Goal: Information Seeking & Learning: Learn about a topic

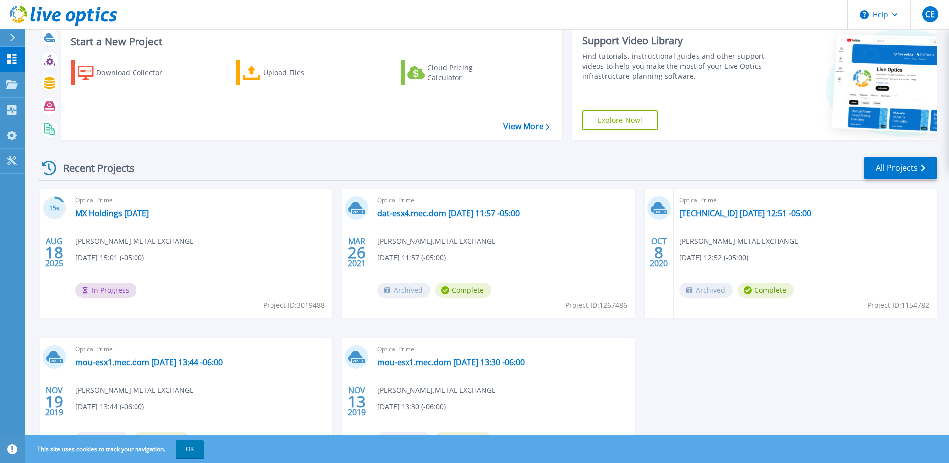
scroll to position [50, 0]
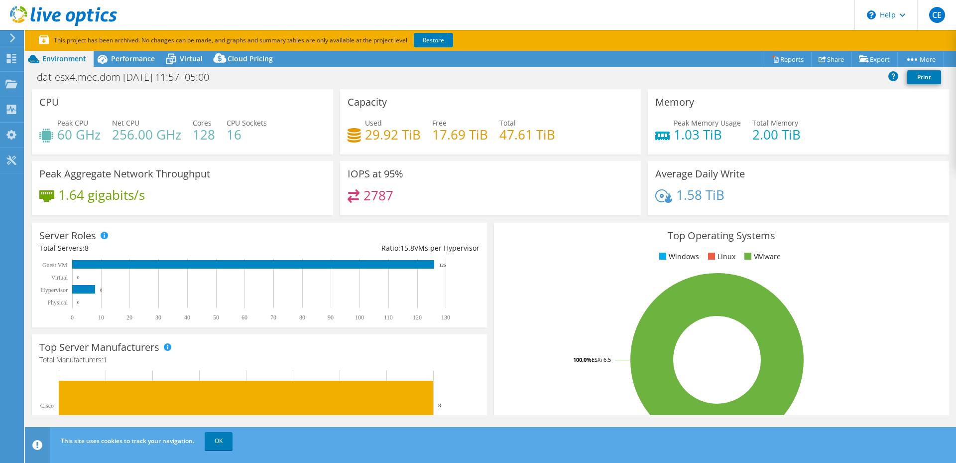
select select "USD"
click at [239, 60] on span "Cloud Pricing" at bounding box center [250, 58] width 45 height 9
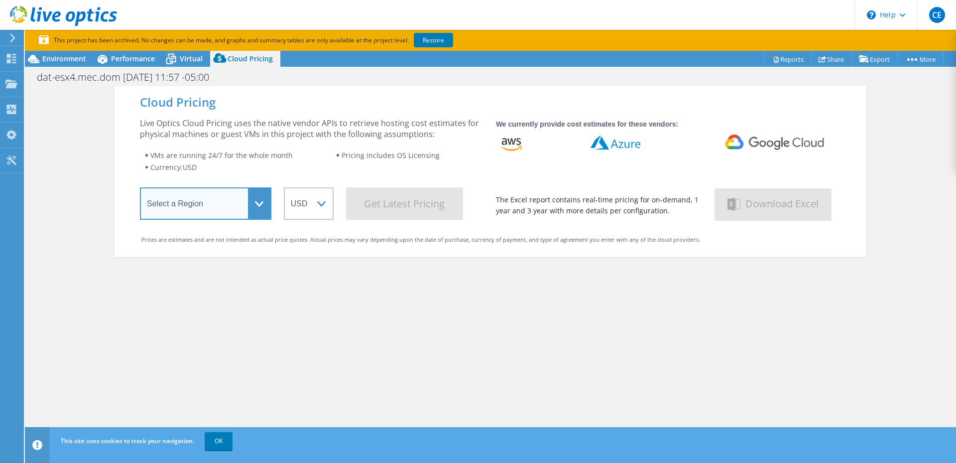
click at [263, 204] on select "Select a Region [GEOGRAPHIC_DATA] ([GEOGRAPHIC_DATA]) [GEOGRAPHIC_DATA] ([GEOGR…" at bounding box center [205, 203] width 131 height 32
select select "USEast"
click at [140, 189] on select "Select a Region [GEOGRAPHIC_DATA] ([GEOGRAPHIC_DATA]) [GEOGRAPHIC_DATA] ([GEOGR…" at bounding box center [205, 203] width 131 height 32
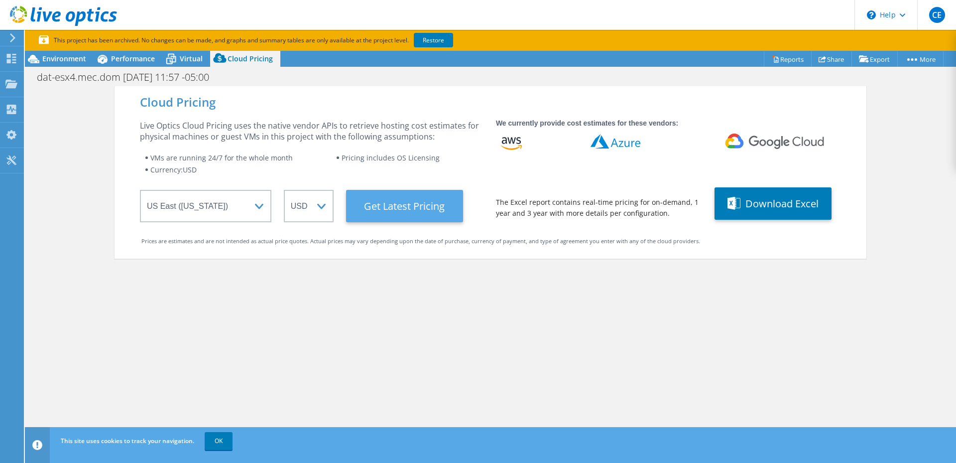
click at [381, 203] on Latest "Get Latest Pricing" at bounding box center [404, 206] width 117 height 32
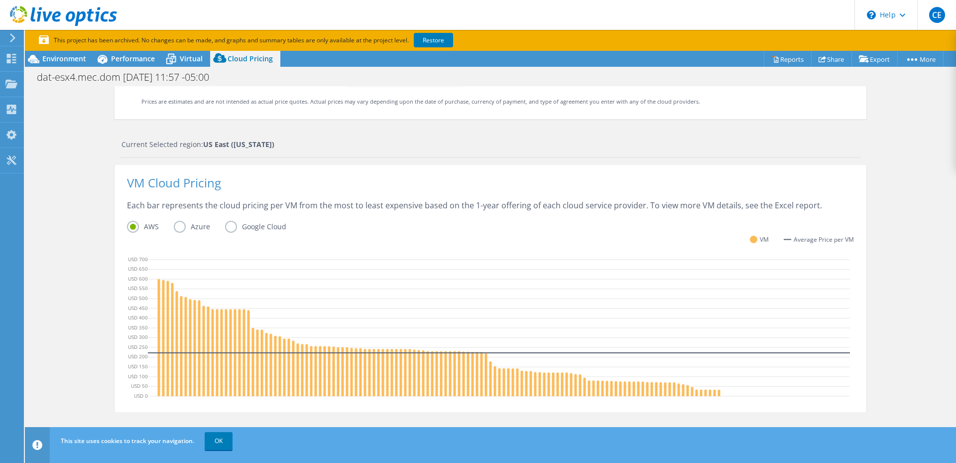
scroll to position [159, 0]
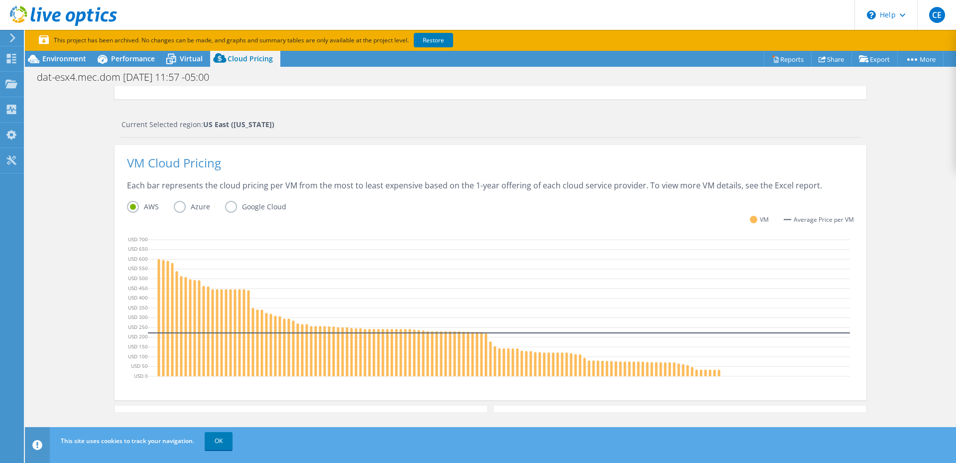
click at [177, 208] on label "Azure" at bounding box center [199, 207] width 51 height 12
click at [0, 0] on input "Azure" at bounding box center [0, 0] width 0 height 0
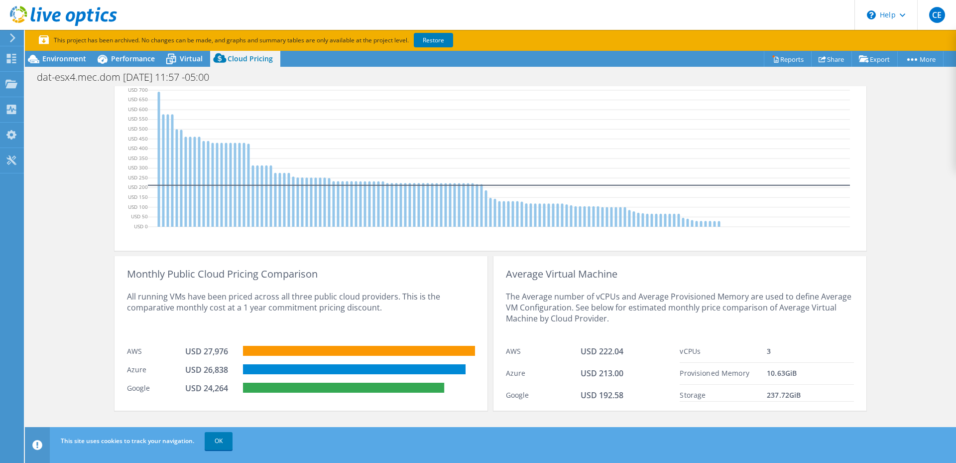
scroll to position [319, 0]
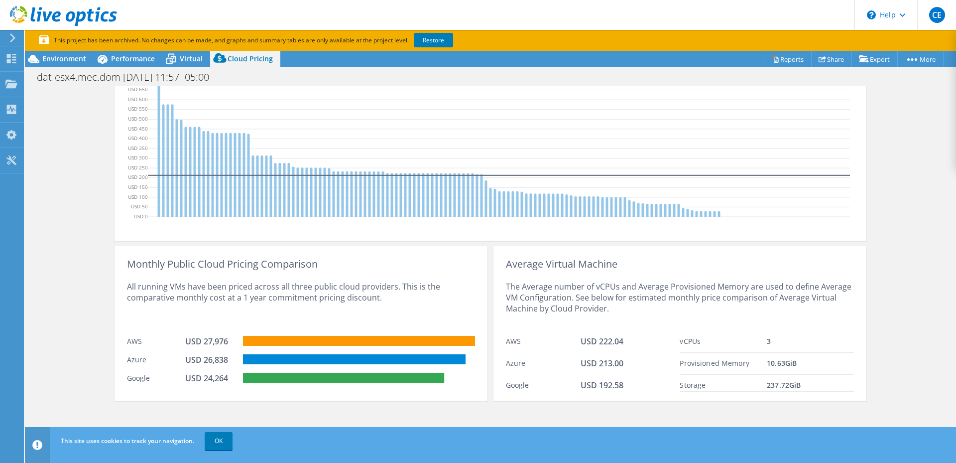
click at [72, 211] on div "Cloud Pricing Live Optics Cloud Pricing uses the native vendor APIs to retrieve…" at bounding box center [490, 99] width 931 height 665
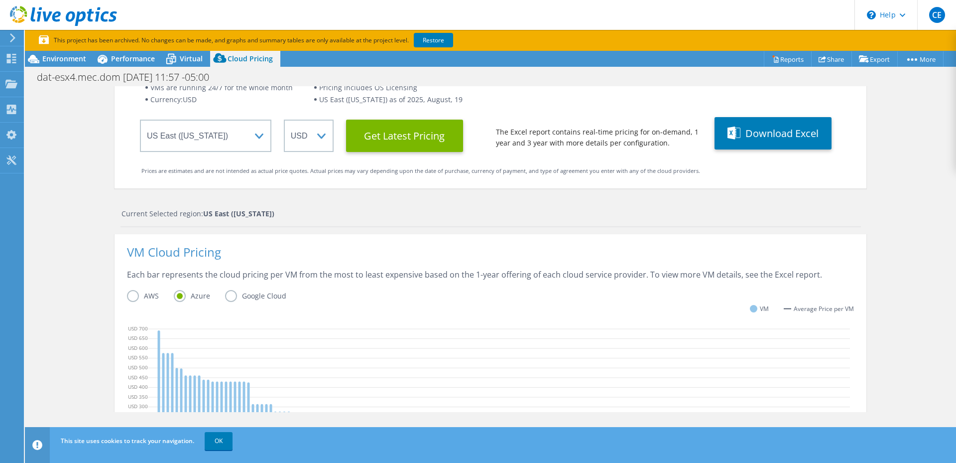
scroll to position [0, 0]
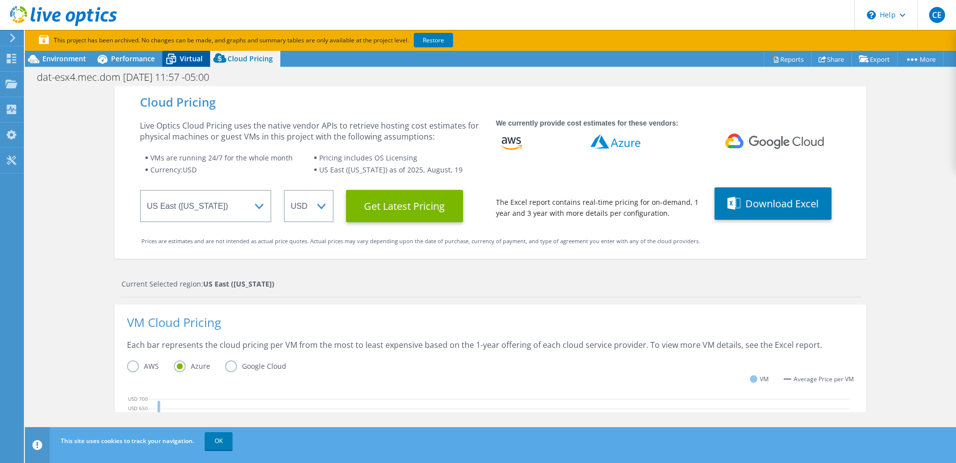
click at [182, 59] on span "Virtual" at bounding box center [191, 58] width 23 height 9
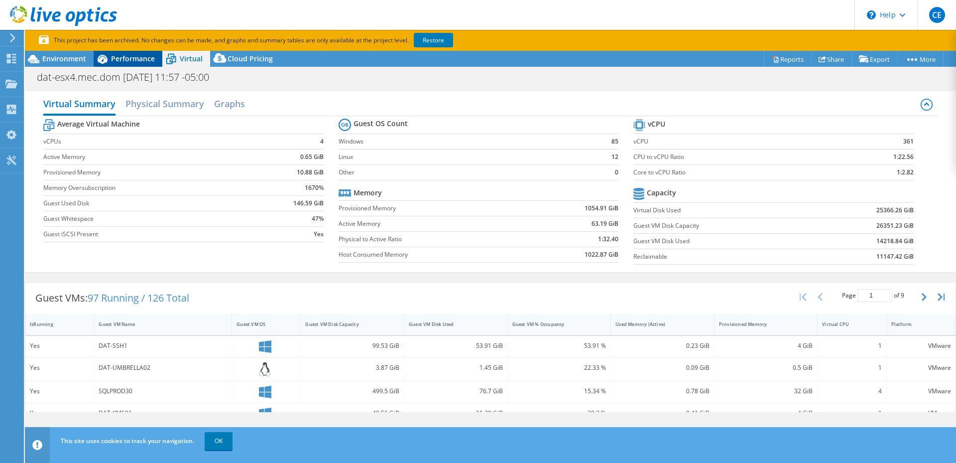
click at [126, 57] on span "Performance" at bounding box center [133, 58] width 44 height 9
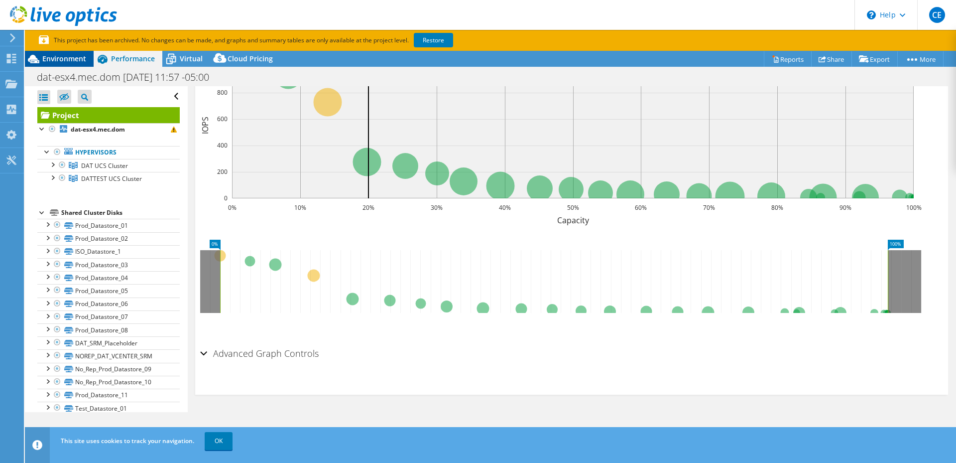
click at [65, 59] on span "Environment" at bounding box center [64, 58] width 44 height 9
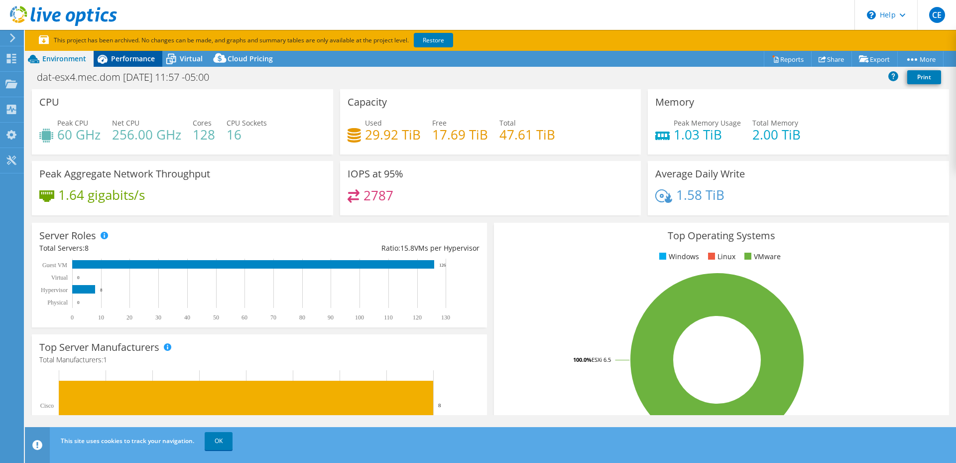
click at [137, 63] on span "Performance" at bounding box center [133, 58] width 44 height 9
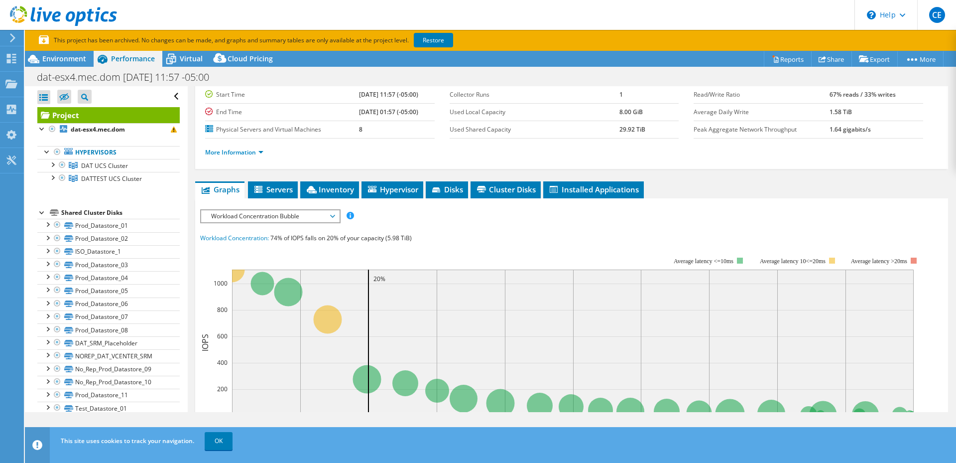
scroll to position [50, 0]
